Goal: Task Accomplishment & Management: Manage account settings

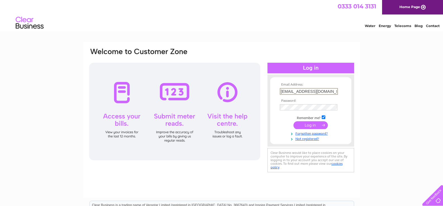
type input "[EMAIL_ADDRESS][DOMAIN_NAME]"
click at [298, 124] on input "submit" at bounding box center [310, 125] width 34 height 8
click at [331, 92] on input "ashleycristal@yahoo.co.uk" at bounding box center [309, 91] width 58 height 7
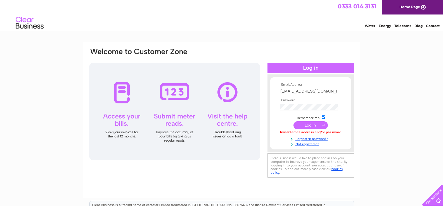
click at [300, 124] on input "submit" at bounding box center [310, 125] width 34 height 8
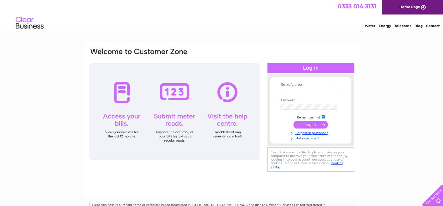
click at [290, 90] on input "text" at bounding box center [309, 91] width 58 height 6
type input "ashleycristal@yahoo.co.uk"
click at [300, 125] on input "submit" at bounding box center [310, 125] width 34 height 8
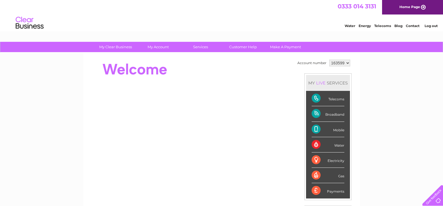
click at [337, 101] on div "Telecoms" at bounding box center [327, 98] width 33 height 15
click at [315, 96] on div "Telecoms" at bounding box center [327, 98] width 33 height 15
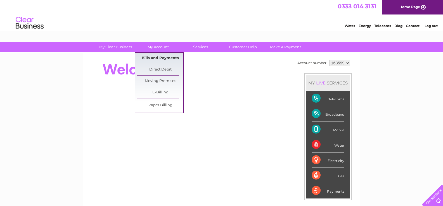
click at [160, 57] on link "Bills and Payments" at bounding box center [160, 58] width 46 height 11
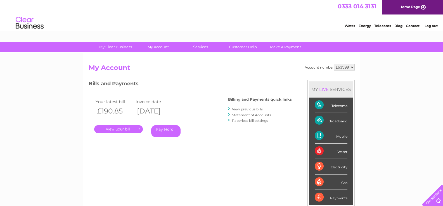
click at [128, 129] on link "." at bounding box center [118, 129] width 49 height 8
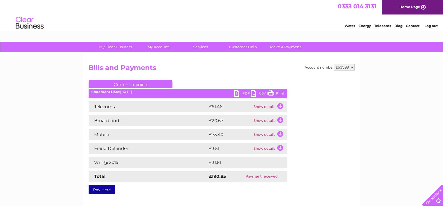
click at [279, 106] on td "Show details" at bounding box center [269, 106] width 35 height 11
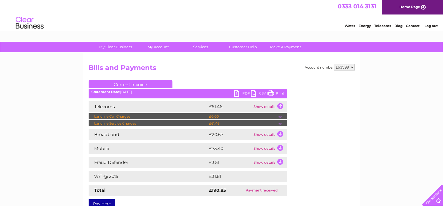
click at [280, 123] on td at bounding box center [282, 123] width 9 height 7
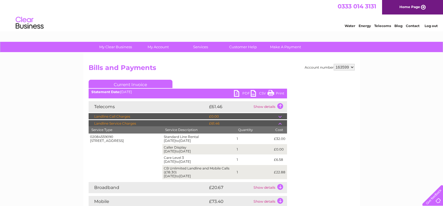
click at [280, 123] on td at bounding box center [282, 123] width 9 height 7
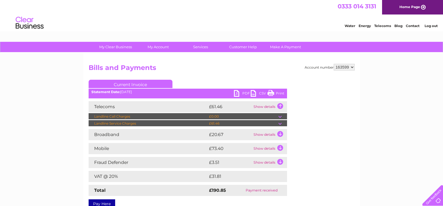
click at [280, 133] on td "Show details" at bounding box center [269, 134] width 35 height 11
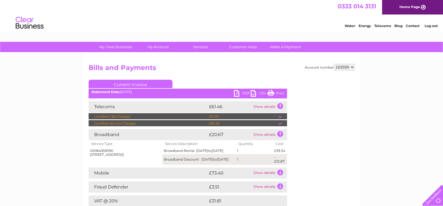
click at [280, 125] on td at bounding box center [282, 123] width 9 height 7
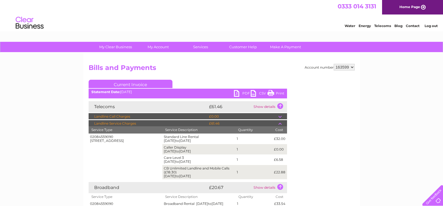
click at [279, 118] on td at bounding box center [282, 116] width 9 height 7
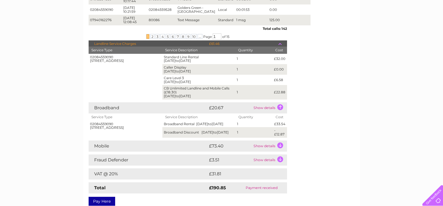
scroll to position [251, 0]
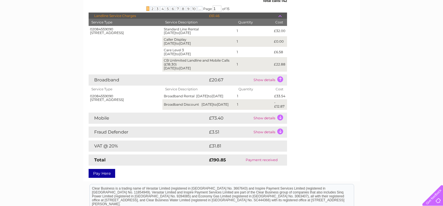
click at [280, 115] on td "Show details" at bounding box center [269, 118] width 35 height 11
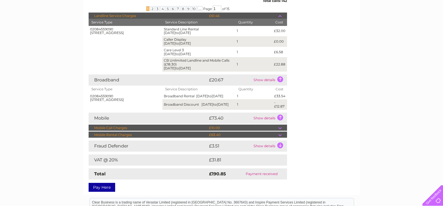
click at [280, 132] on td at bounding box center [282, 135] width 9 height 7
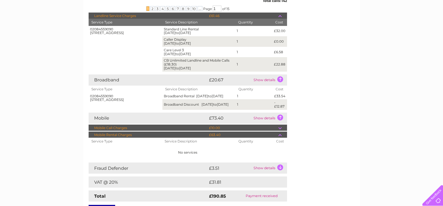
click at [281, 132] on td at bounding box center [282, 135] width 9 height 7
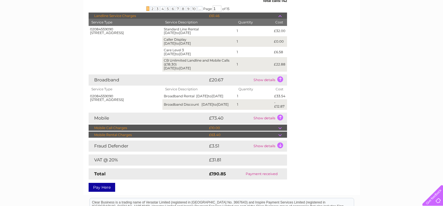
click at [280, 125] on td at bounding box center [282, 128] width 9 height 7
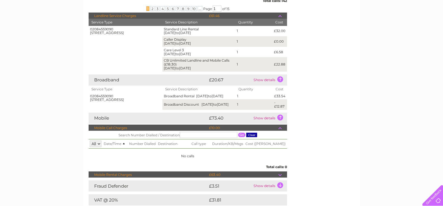
click at [279, 125] on td at bounding box center [282, 128] width 9 height 7
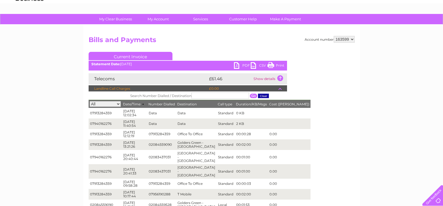
scroll to position [0, 0]
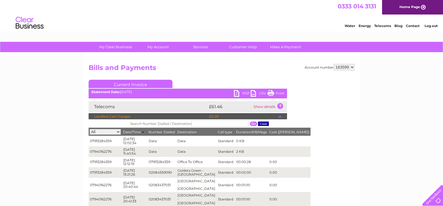
click at [280, 118] on td at bounding box center [282, 116] width 9 height 7
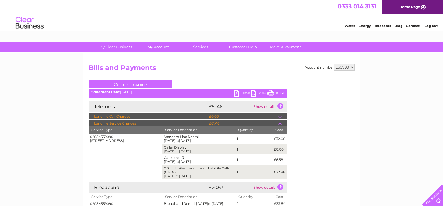
click at [430, 25] on link "Log out" at bounding box center [430, 26] width 13 height 4
